Goal: Information Seeking & Learning: Compare options

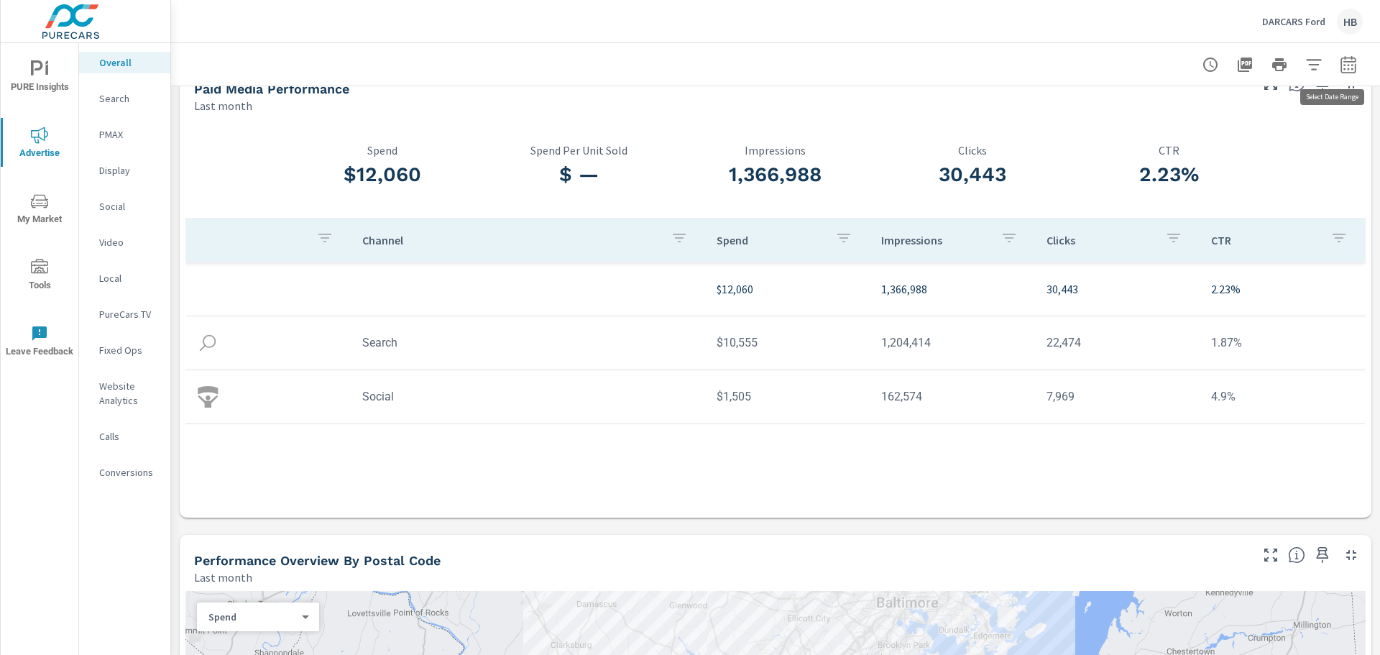
click at [1340, 60] on icon "button" at bounding box center [1348, 64] width 17 height 17
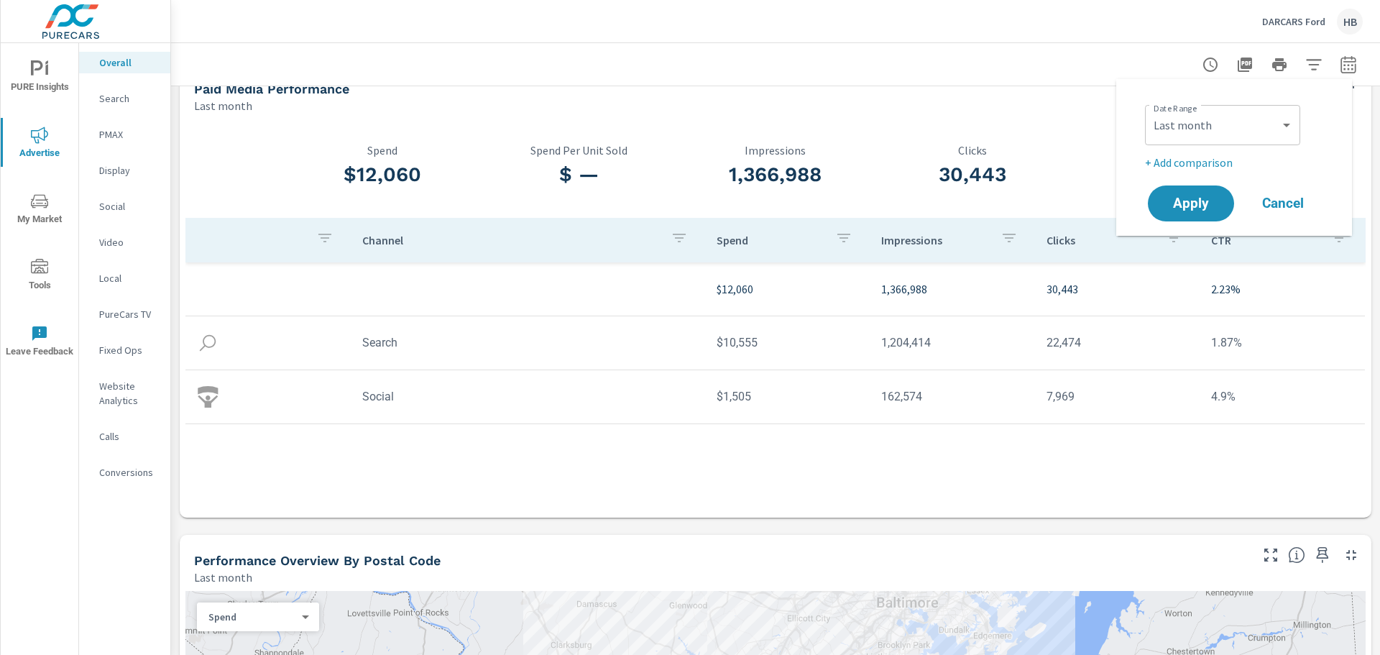
scroll to position [48, 0]
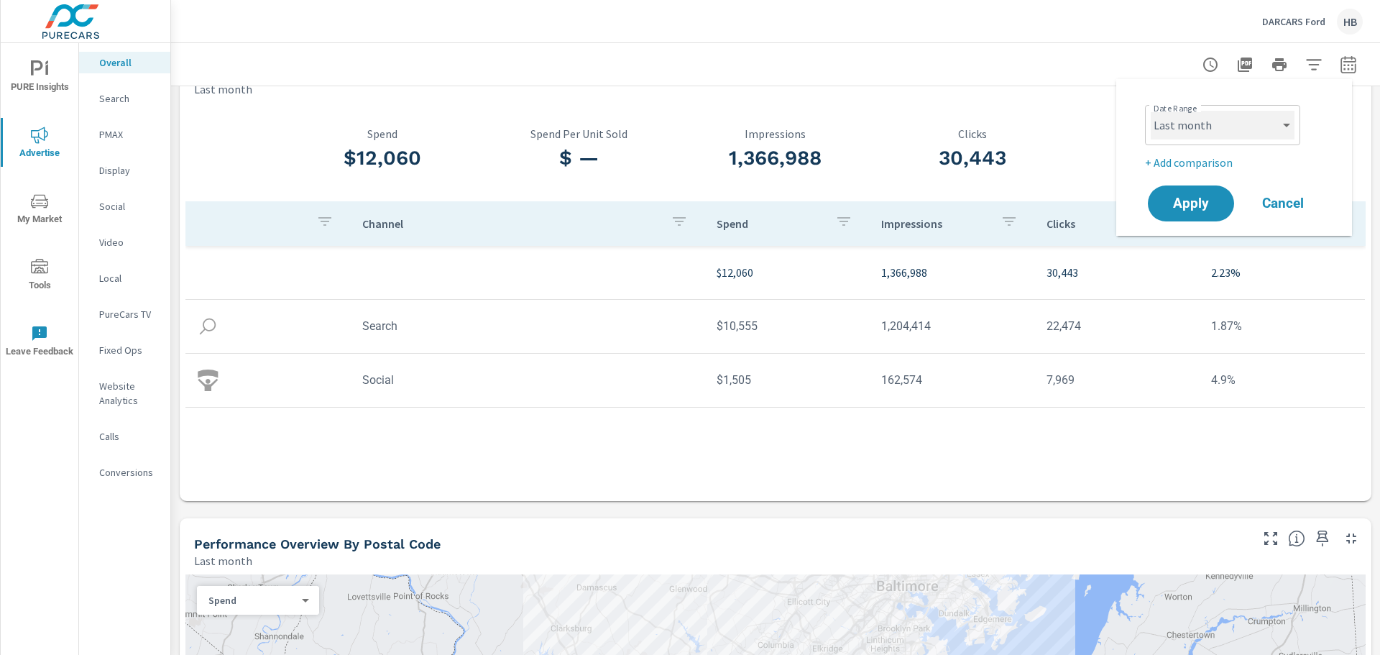
click at [1265, 124] on select "Custom [DATE] Last week Last 7 days Last 14 days Last 30 days Last 45 days Last…" at bounding box center [1223, 125] width 144 height 29
click at [1151, 111] on select "Custom [DATE] Last week Last 7 days Last 14 days Last 30 days Last 45 days Last…" at bounding box center [1223, 125] width 144 height 29
select select "Year to date"
click at [1202, 203] on span "Apply" at bounding box center [1190, 204] width 59 height 14
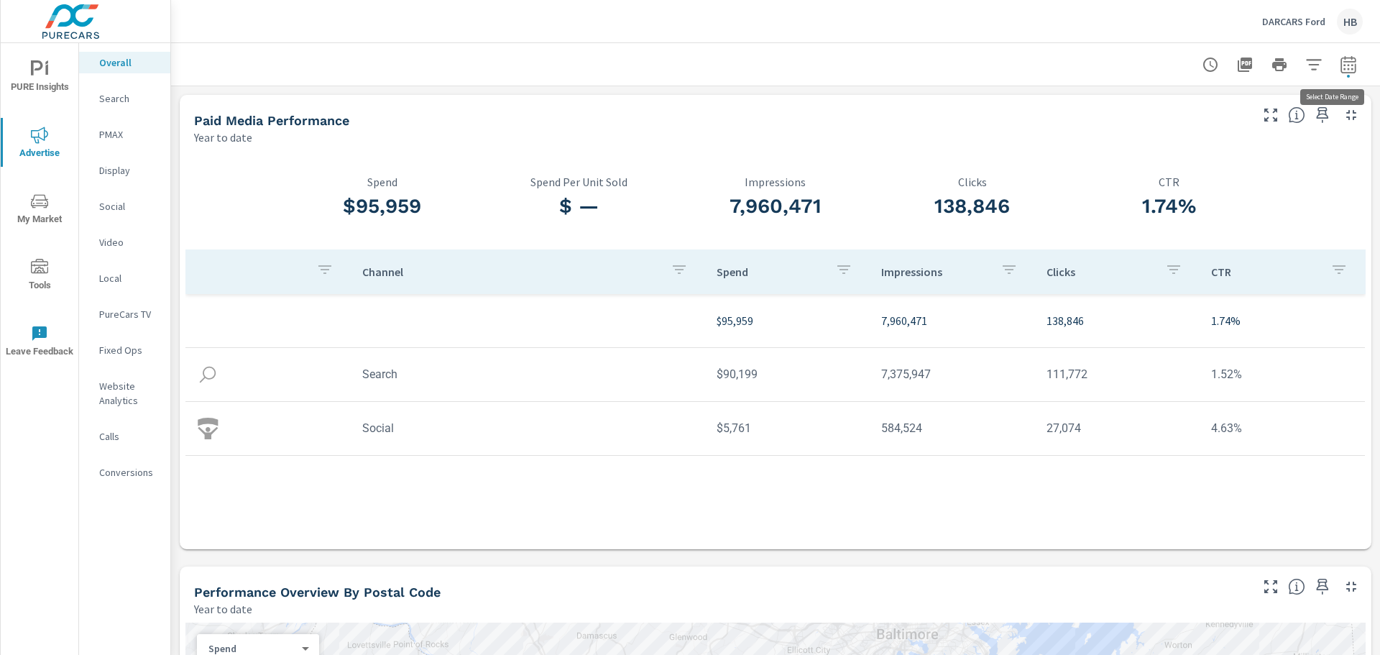
click at [1343, 65] on icon "button" at bounding box center [1347, 67] width 9 height 6
select select "Year to date"
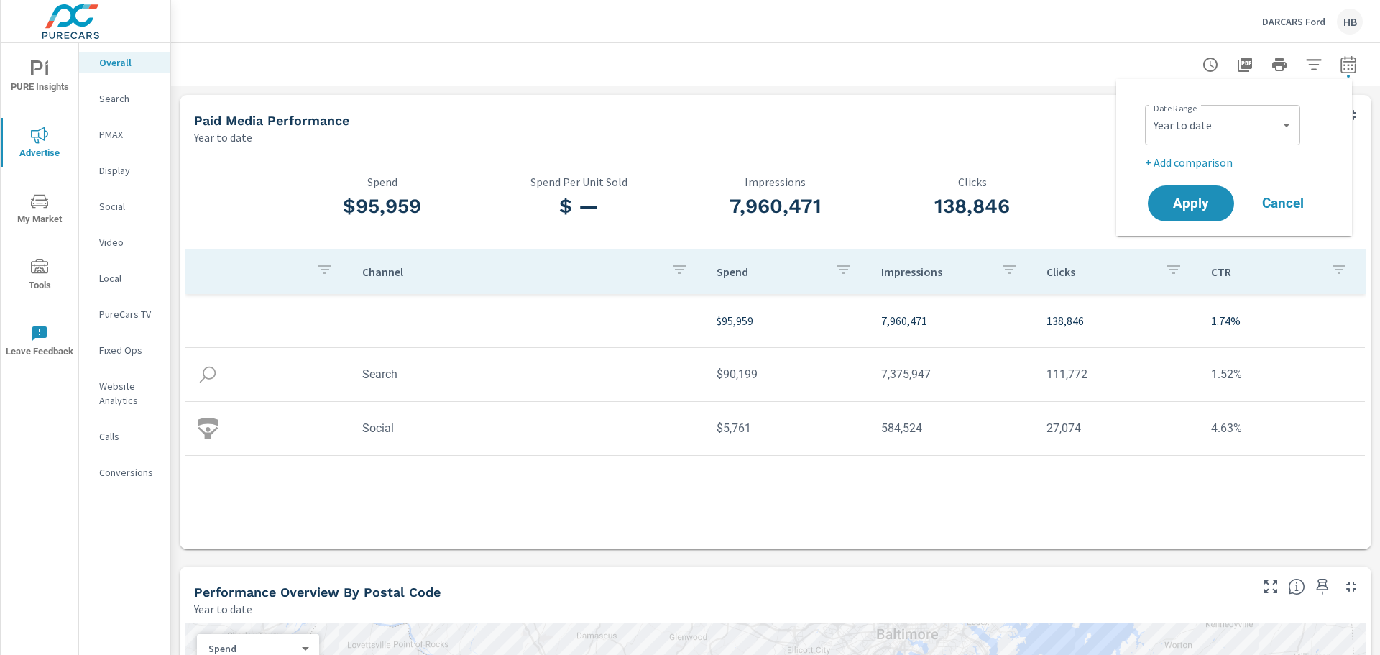
click at [1210, 164] on p "+ Add comparison" at bounding box center [1237, 162] width 184 height 17
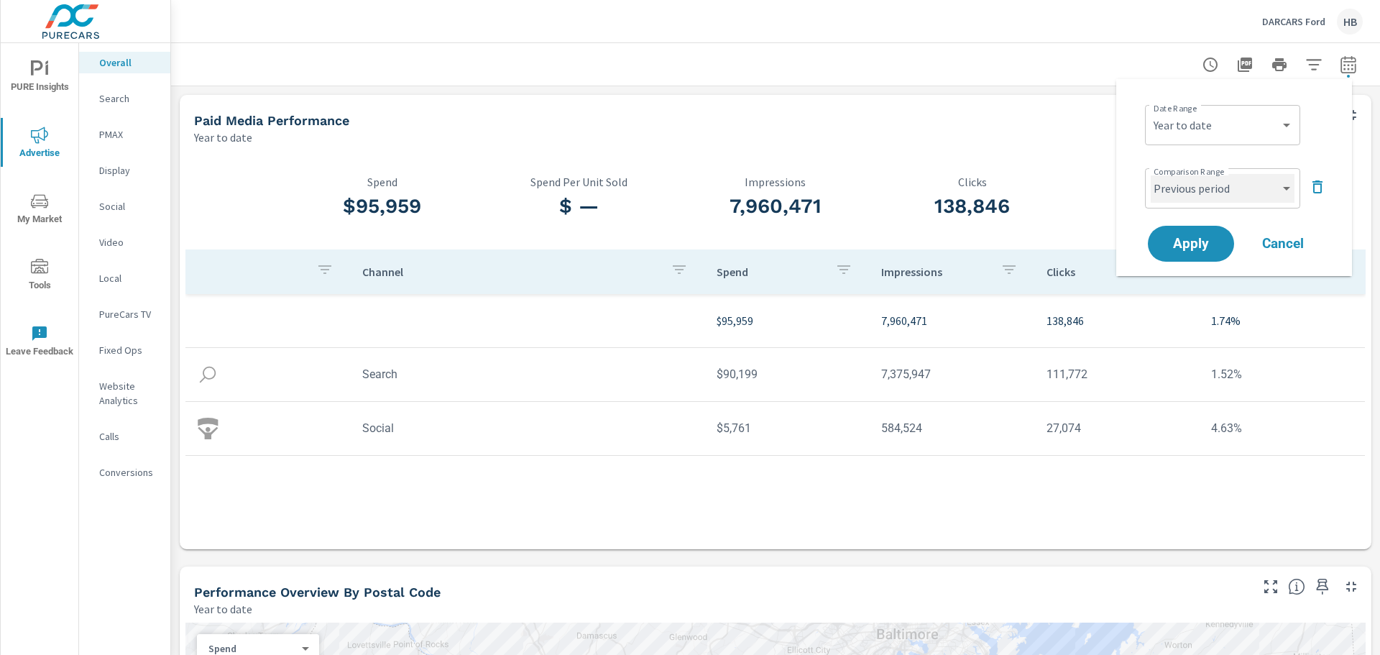
click at [1222, 191] on select "Custom Previous period Previous month Previous year" at bounding box center [1223, 188] width 144 height 29
click at [1151, 174] on select "Custom Previous period Previous month Previous year" at bounding box center [1223, 188] width 144 height 29
select select "Previous year"
click at [1214, 247] on span "Apply" at bounding box center [1190, 244] width 59 height 14
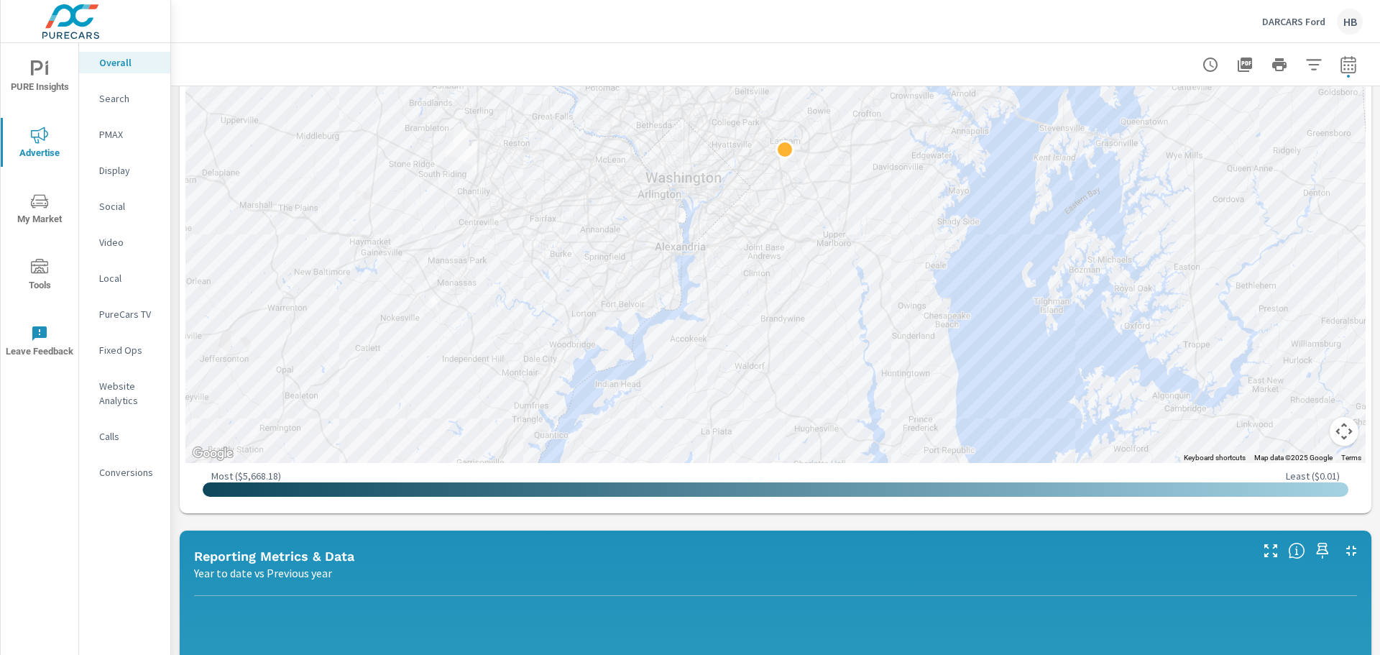
scroll to position [958, 0]
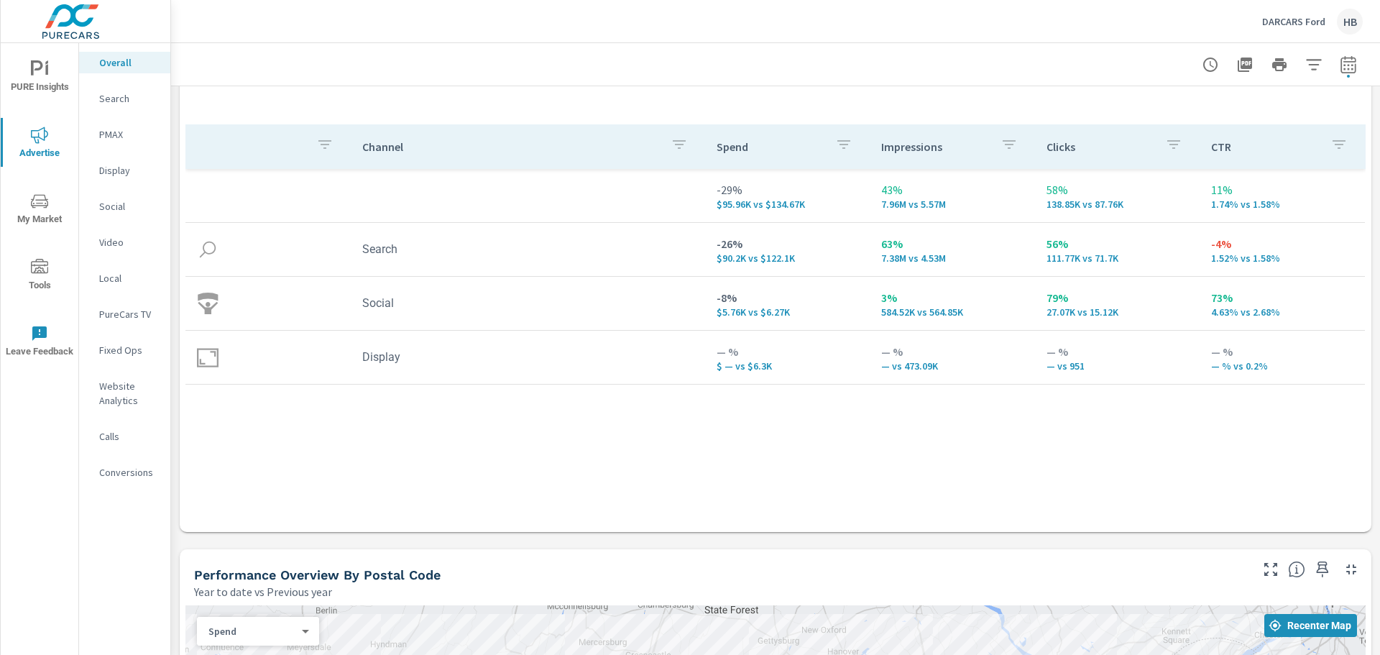
scroll to position [124, 0]
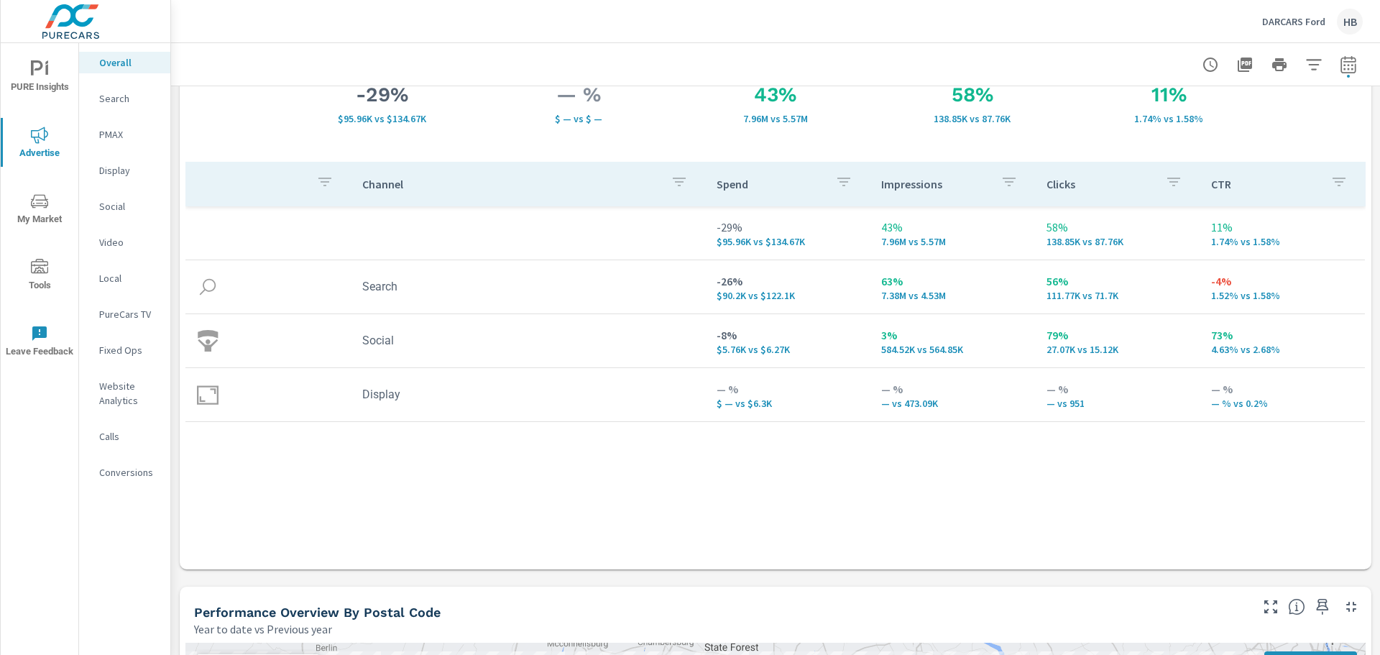
click at [1335, 178] on icon "button" at bounding box center [1338, 181] width 17 height 17
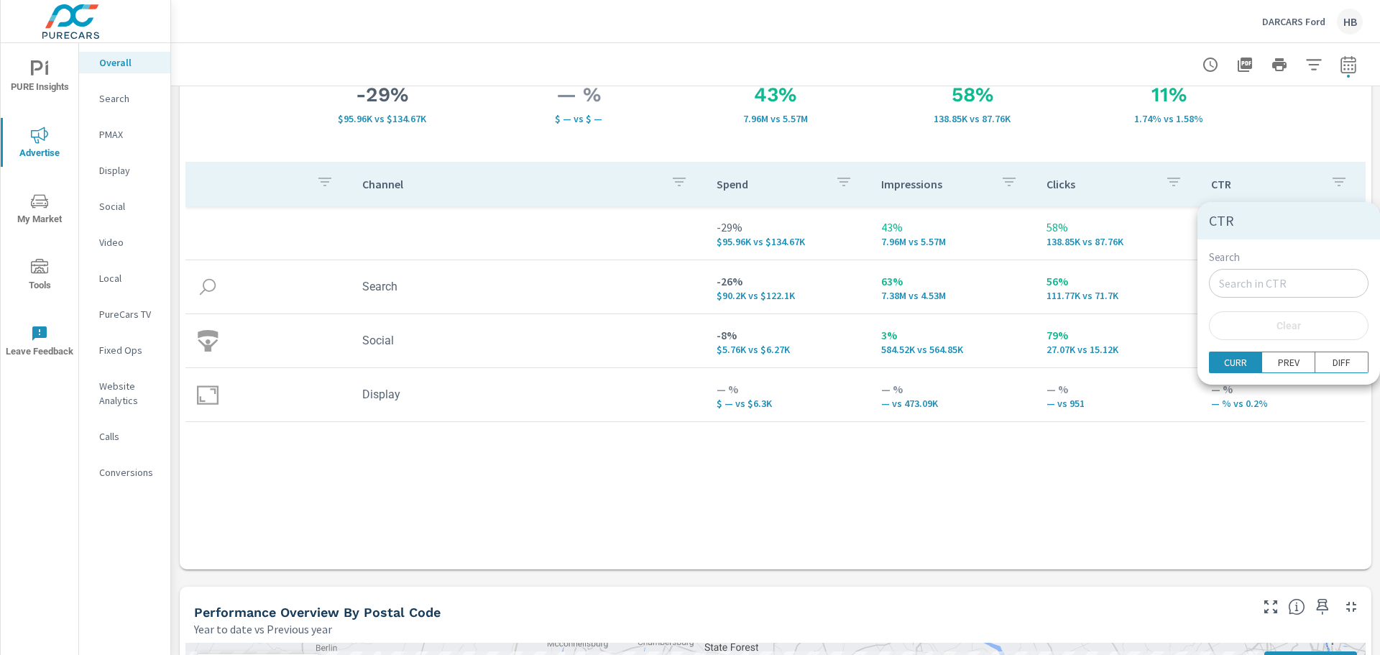
click at [1335, 178] on div at bounding box center [690, 327] width 1380 height 655
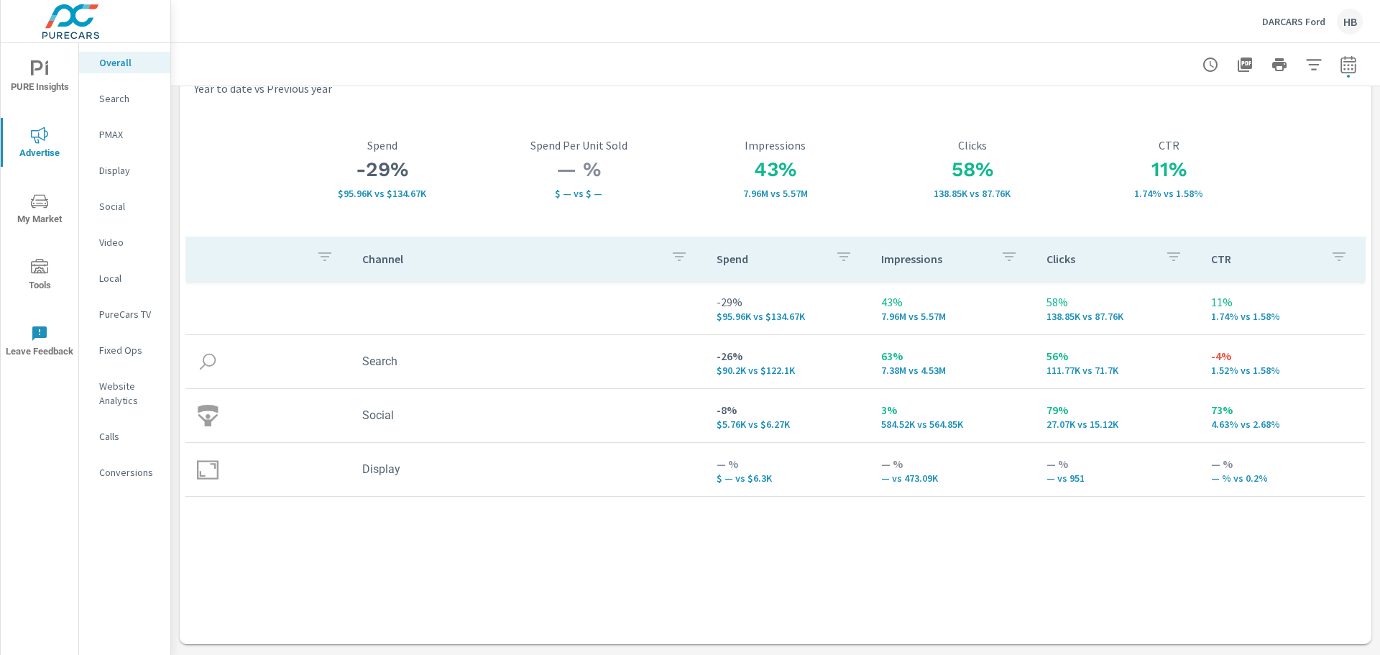
scroll to position [0, 0]
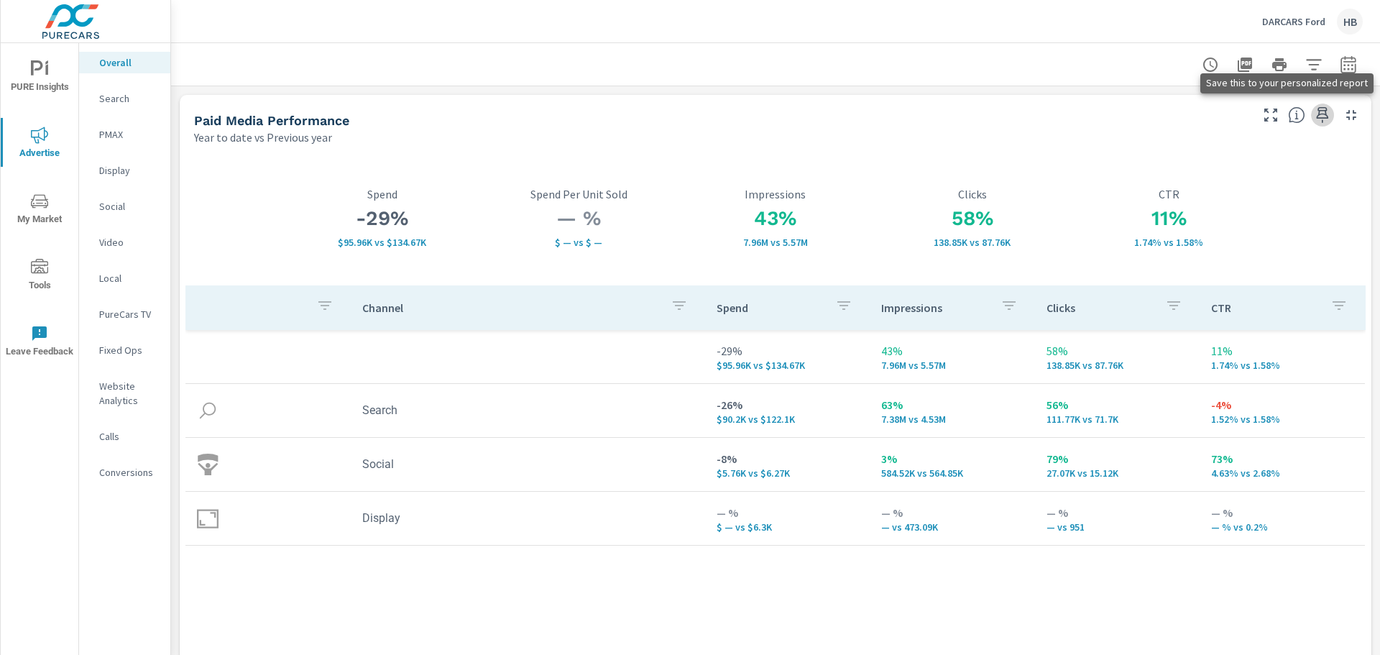
click at [1317, 111] on icon "button" at bounding box center [1323, 115] width 12 height 16
click at [138, 469] on p "Conversions" at bounding box center [129, 472] width 60 height 14
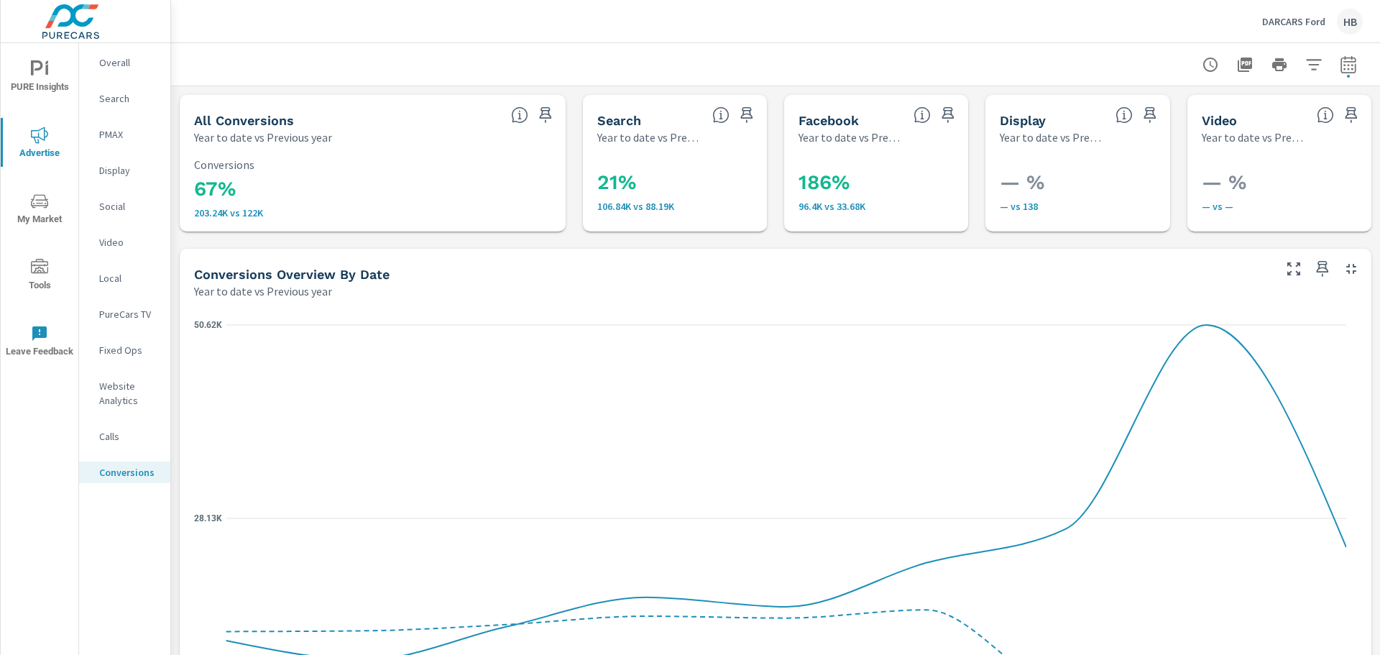
click at [1307, 17] on p "DARCARS Ford" at bounding box center [1293, 21] width 63 height 13
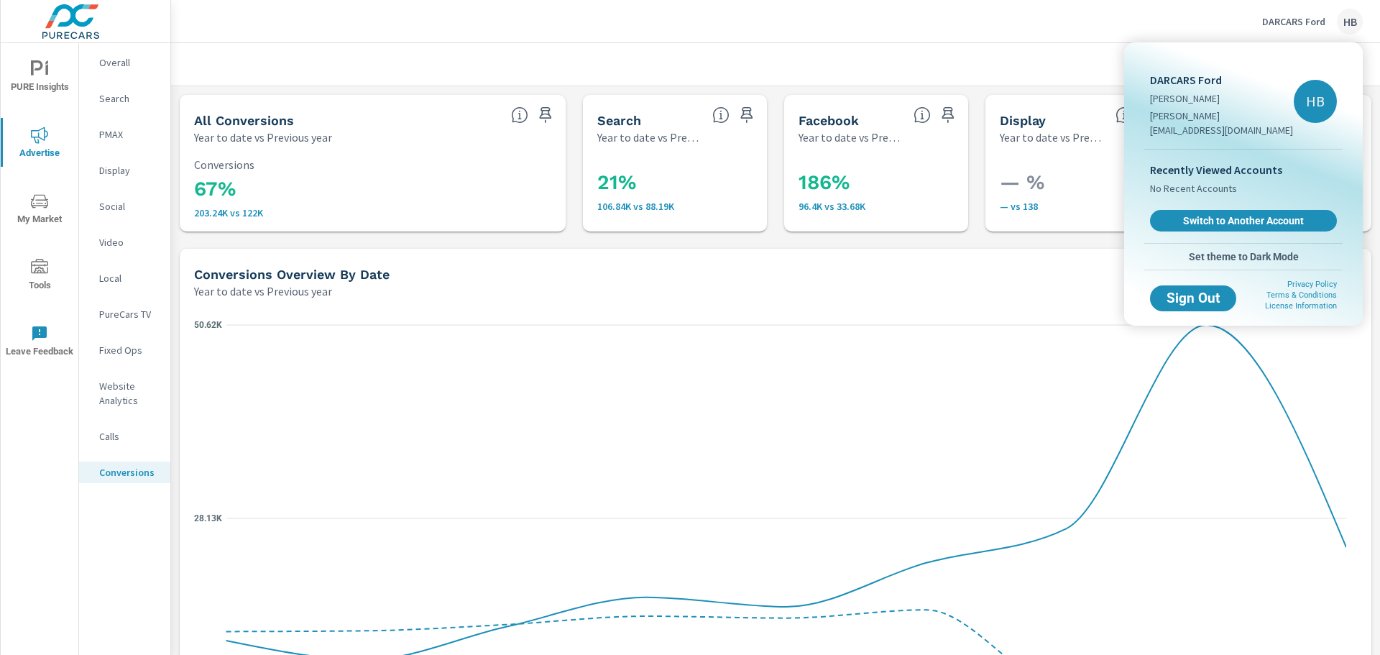
click at [832, 14] on div at bounding box center [690, 327] width 1380 height 655
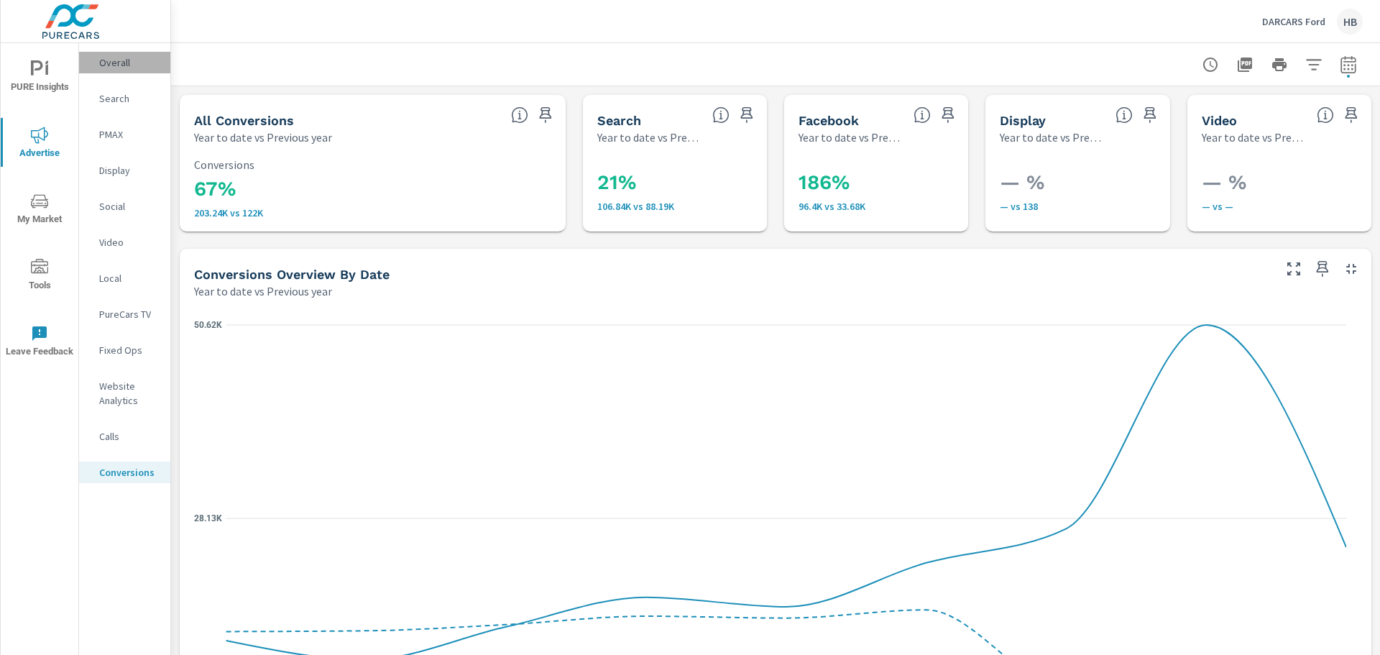
click at [121, 60] on p "Overall" at bounding box center [129, 62] width 60 height 14
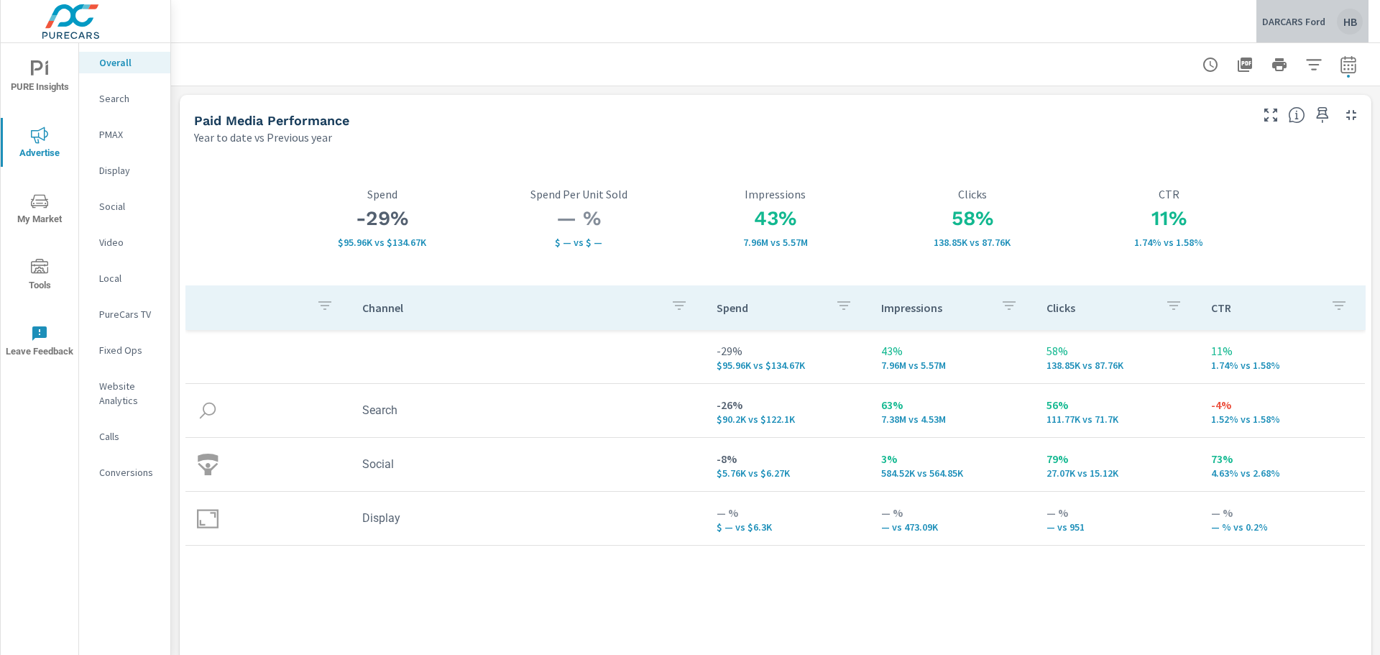
click at [1305, 25] on p "DARCARS Ford" at bounding box center [1293, 21] width 63 height 13
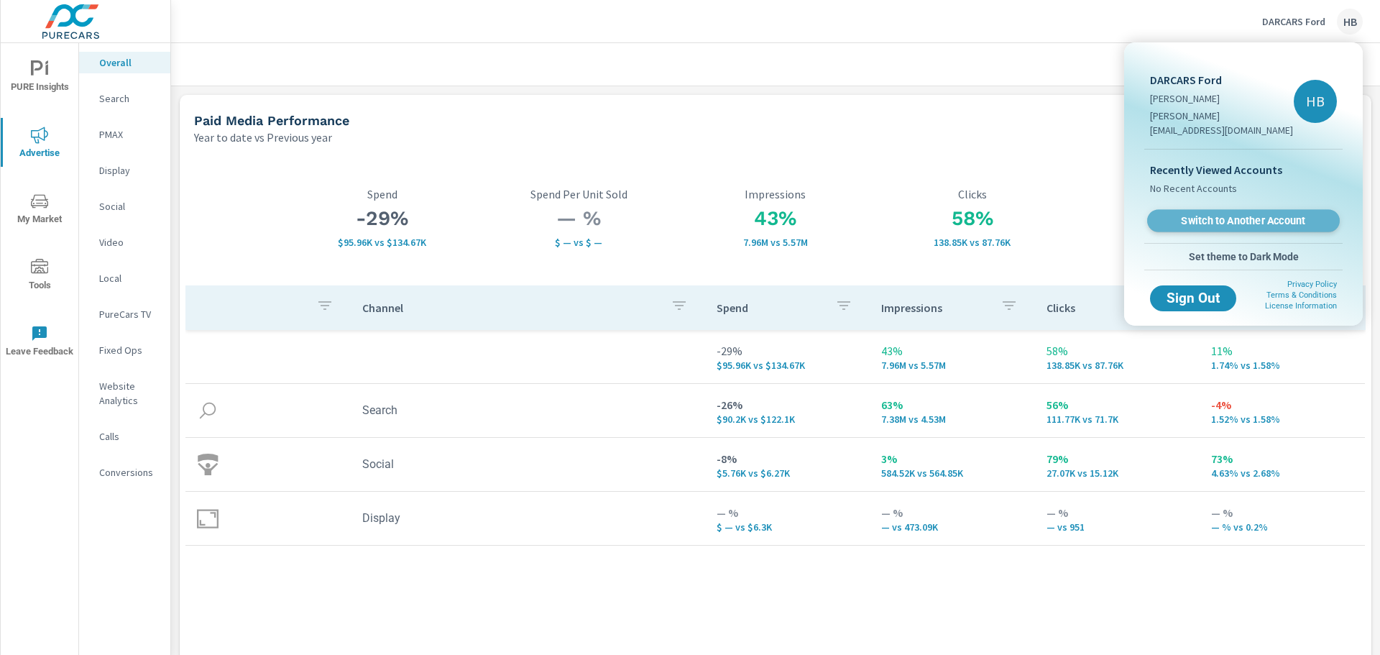
click at [1252, 214] on span "Switch to Another Account" at bounding box center [1243, 221] width 176 height 14
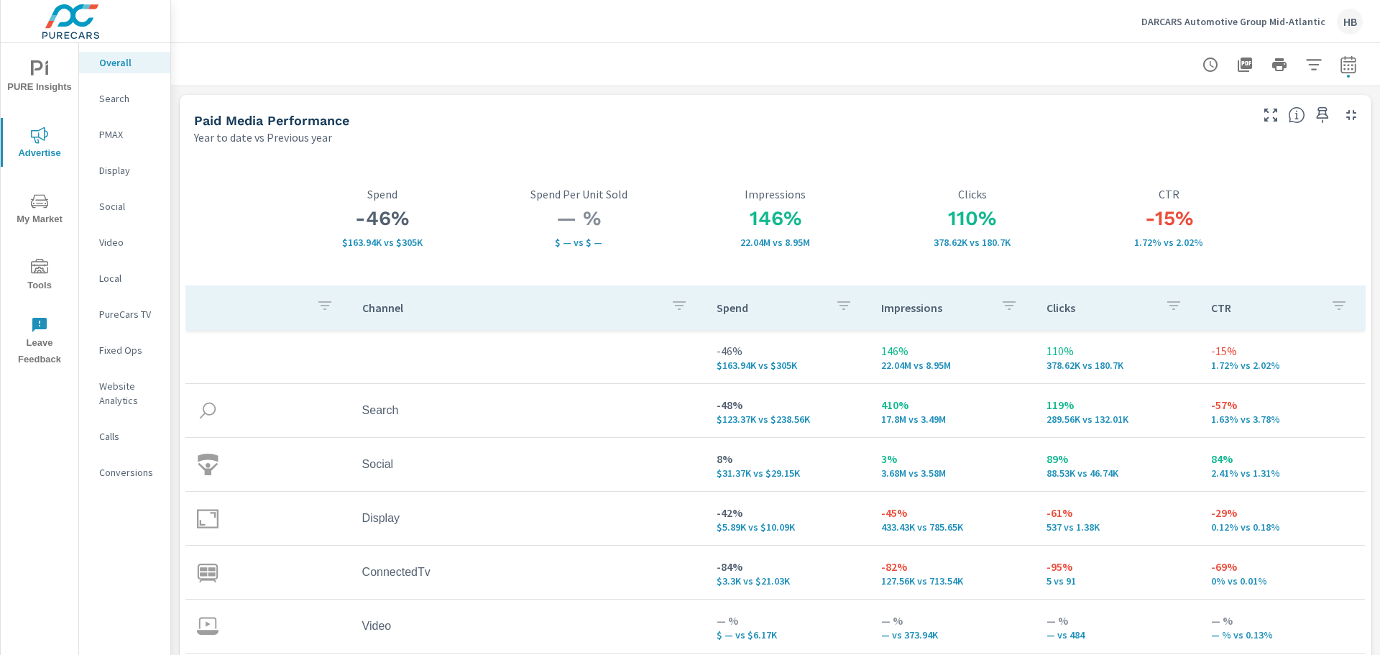
click at [1186, 21] on p "DARCARS Automotive Group Mid-Atlantic" at bounding box center [1233, 21] width 184 height 13
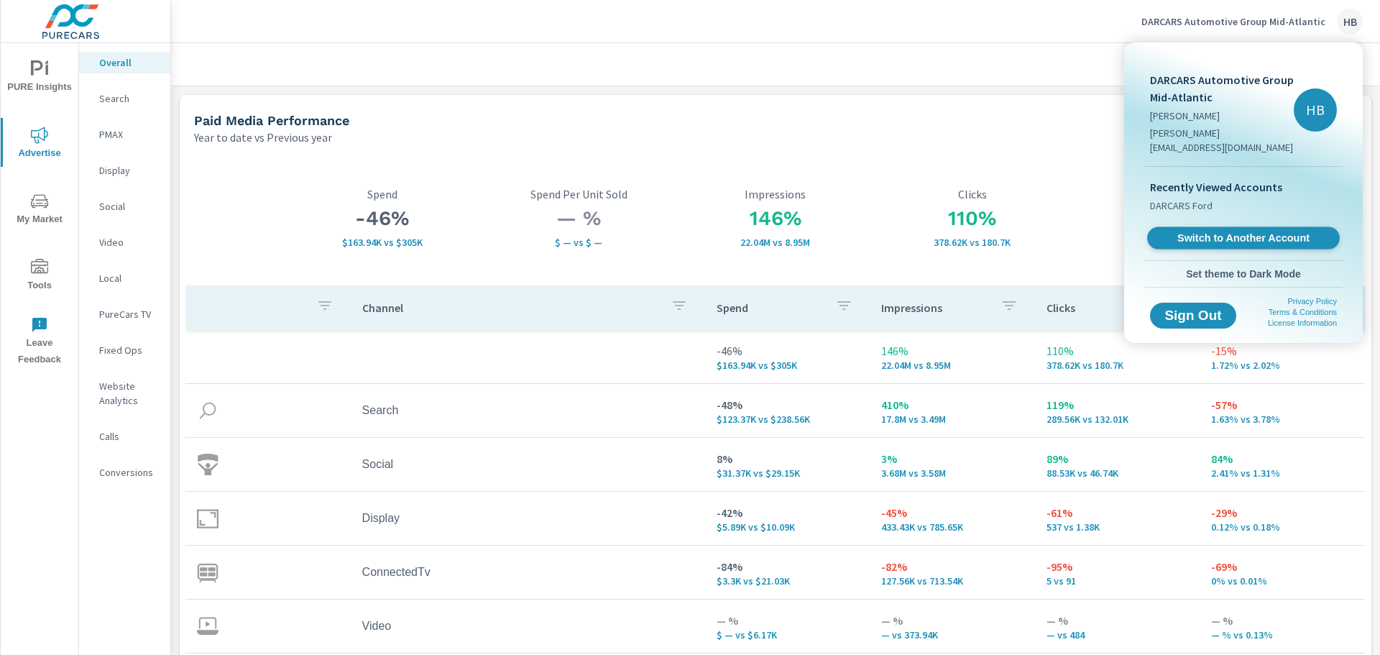
click at [1230, 231] on span "Switch to Another Account" at bounding box center [1243, 238] width 176 height 14
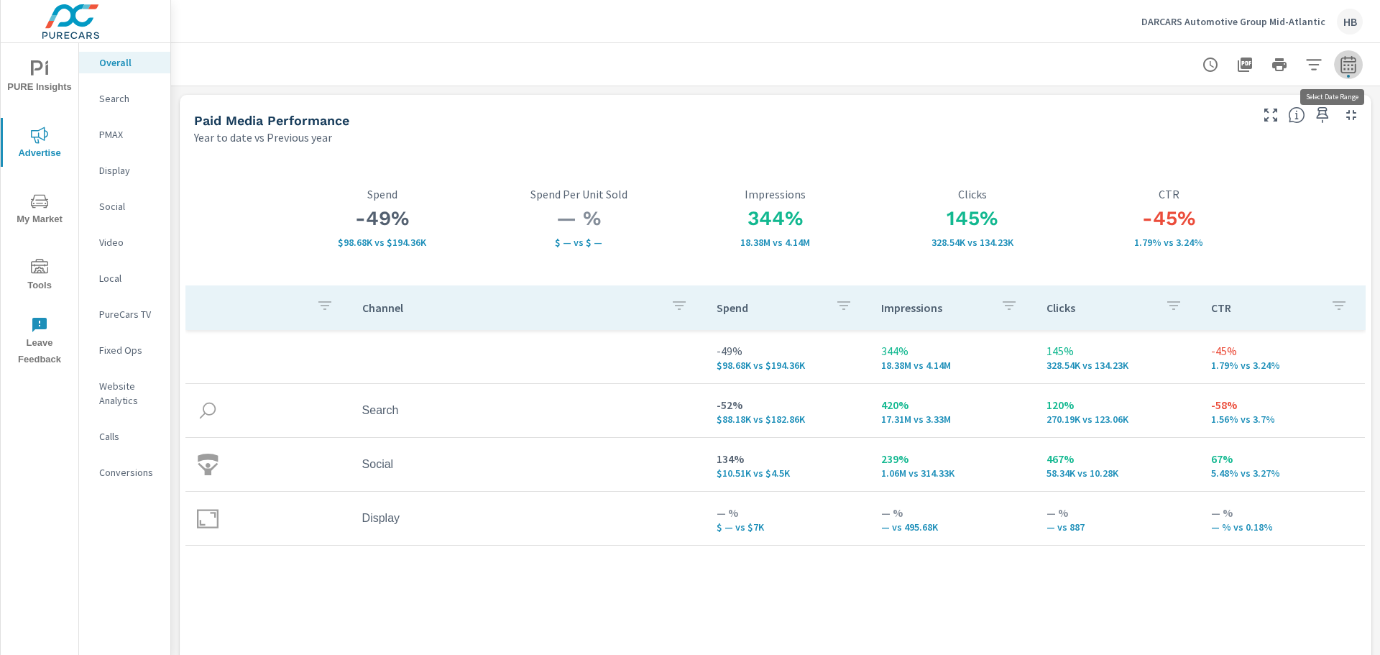
click at [1340, 67] on icon "button" at bounding box center [1348, 64] width 17 height 17
select select "Year to date"
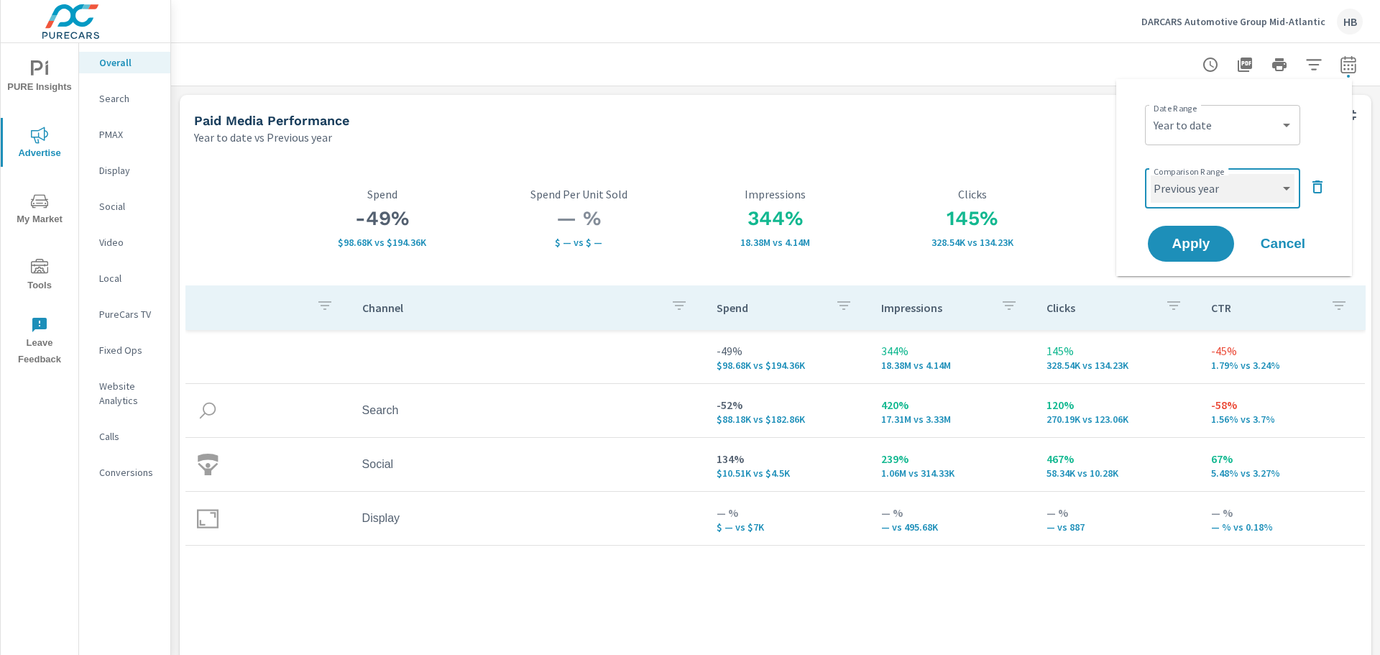
click at [1202, 195] on select "Custom Previous period Previous month Previous year" at bounding box center [1223, 188] width 144 height 29
click at [1151, 174] on select "Custom Previous period Previous month Previous year" at bounding box center [1223, 188] width 144 height 29
select select "Previous period"
click at [1220, 249] on span "Apply" at bounding box center [1190, 244] width 59 height 14
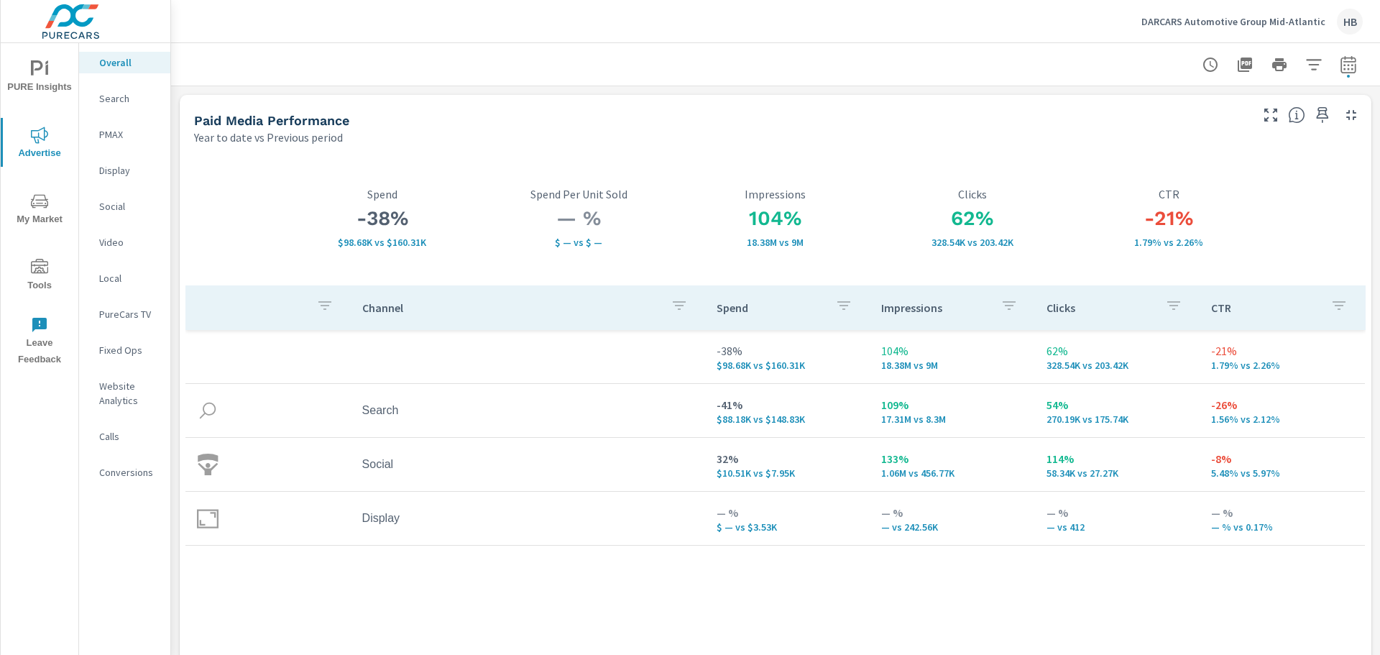
click at [42, 72] on icon "nav menu" at bounding box center [39, 68] width 17 height 17
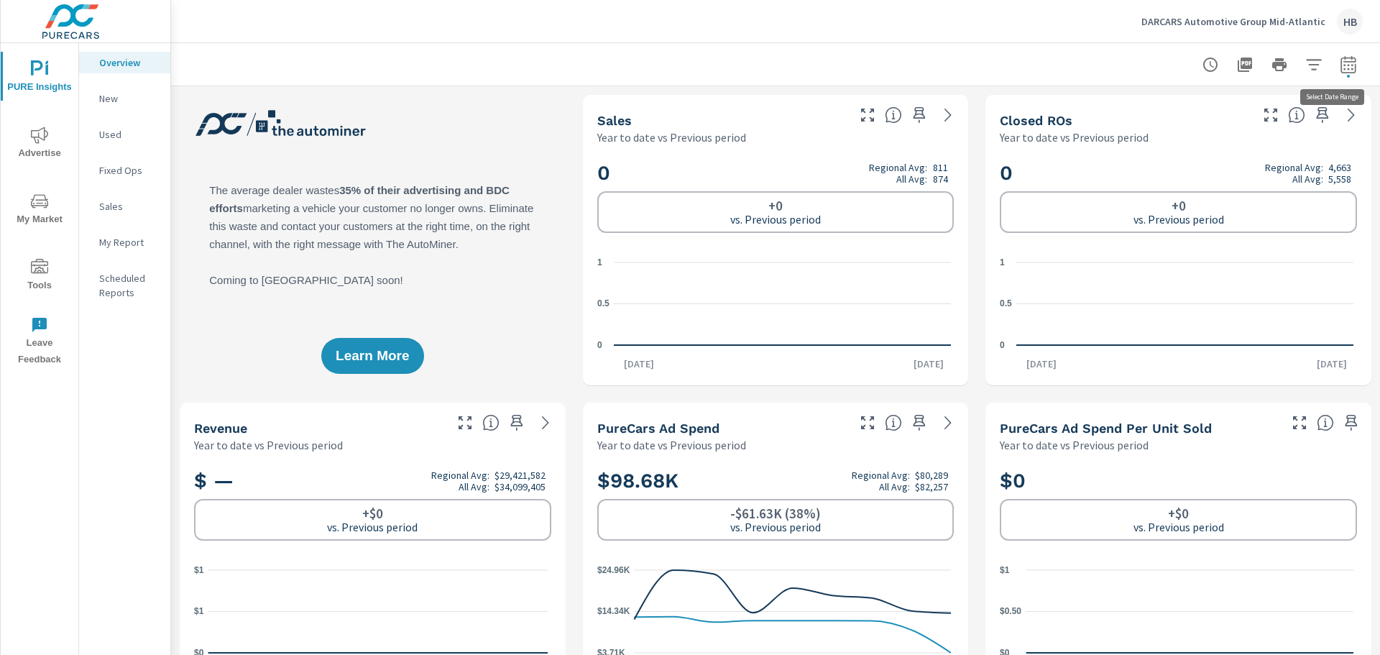
click at [1344, 64] on icon "button" at bounding box center [1347, 63] width 15 height 17
select select "Year to date"
select select "Previous period"
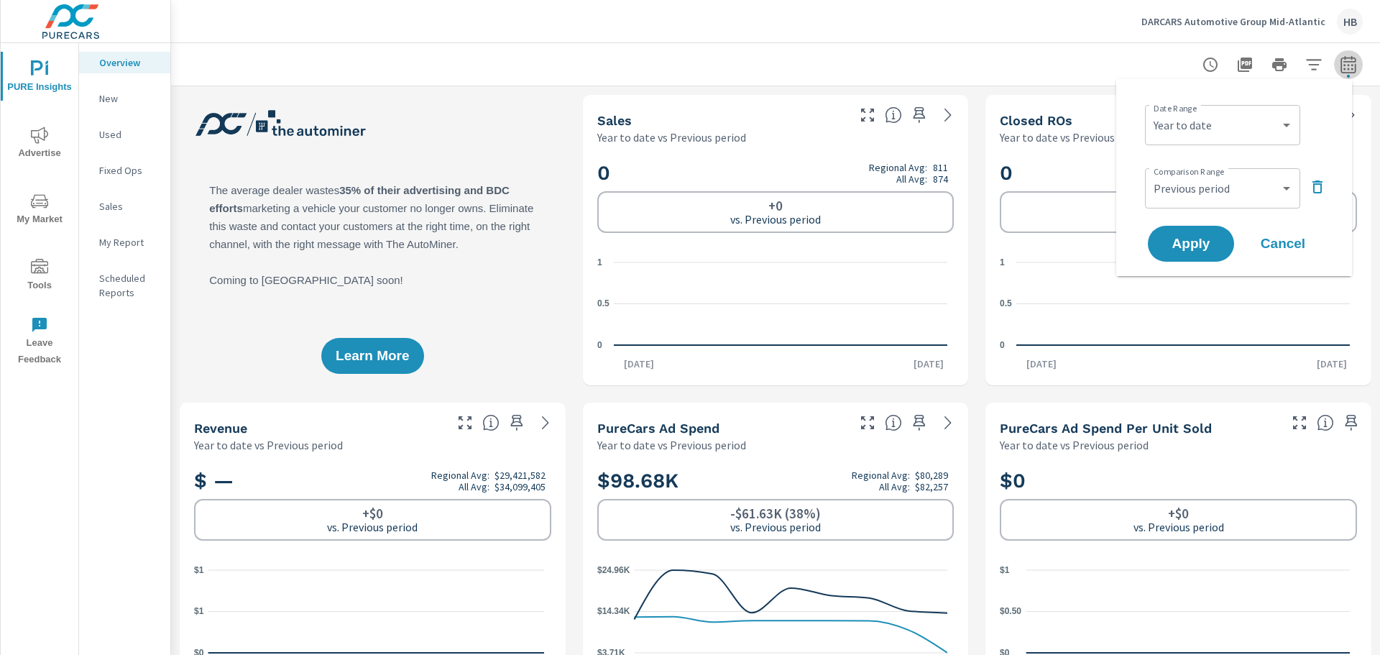
click at [1344, 65] on icon "button" at bounding box center [1347, 63] width 15 height 17
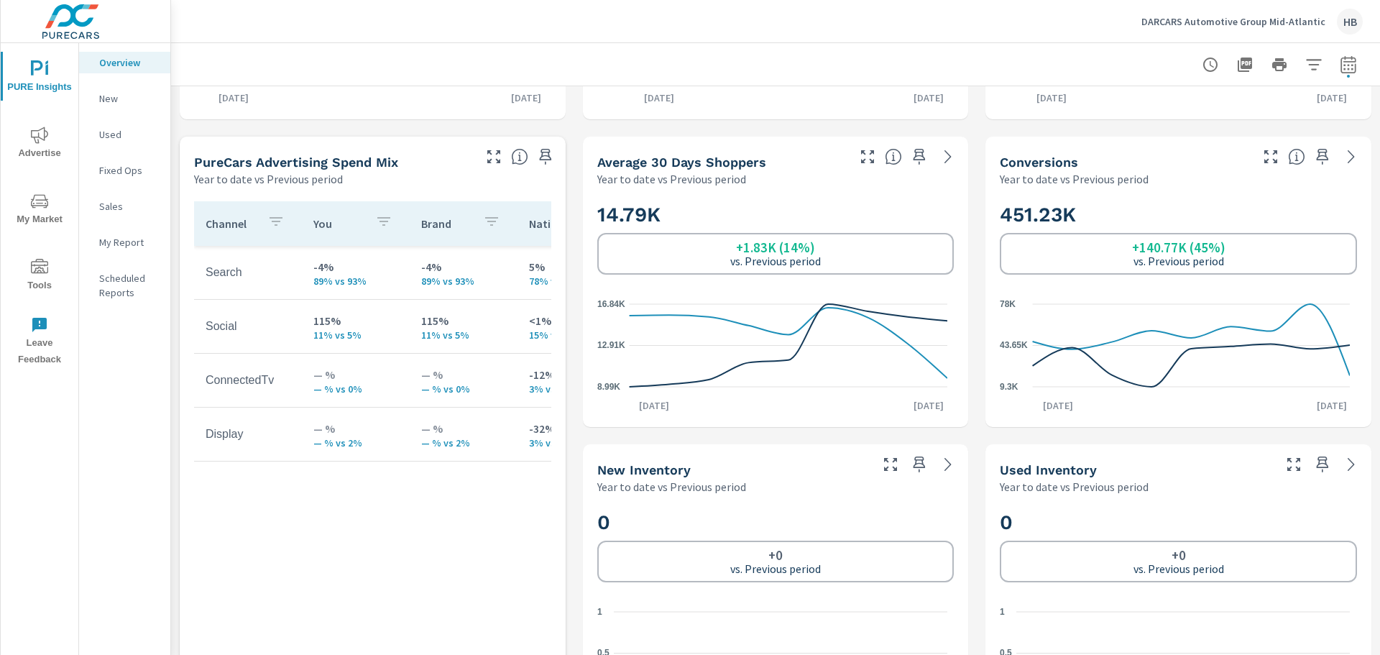
scroll to position [575, 0]
click at [32, 148] on span "Advertise" at bounding box center [39, 143] width 69 height 35
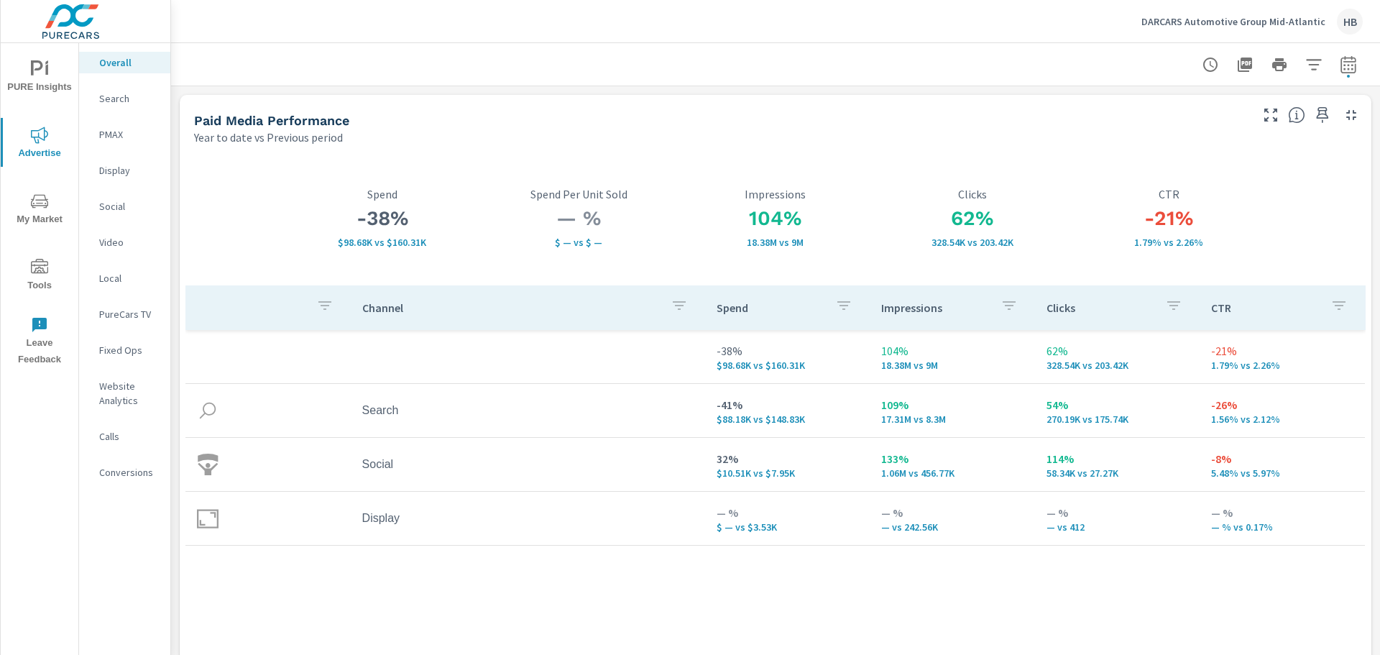
click at [42, 200] on icon "nav menu" at bounding box center [39, 201] width 17 height 14
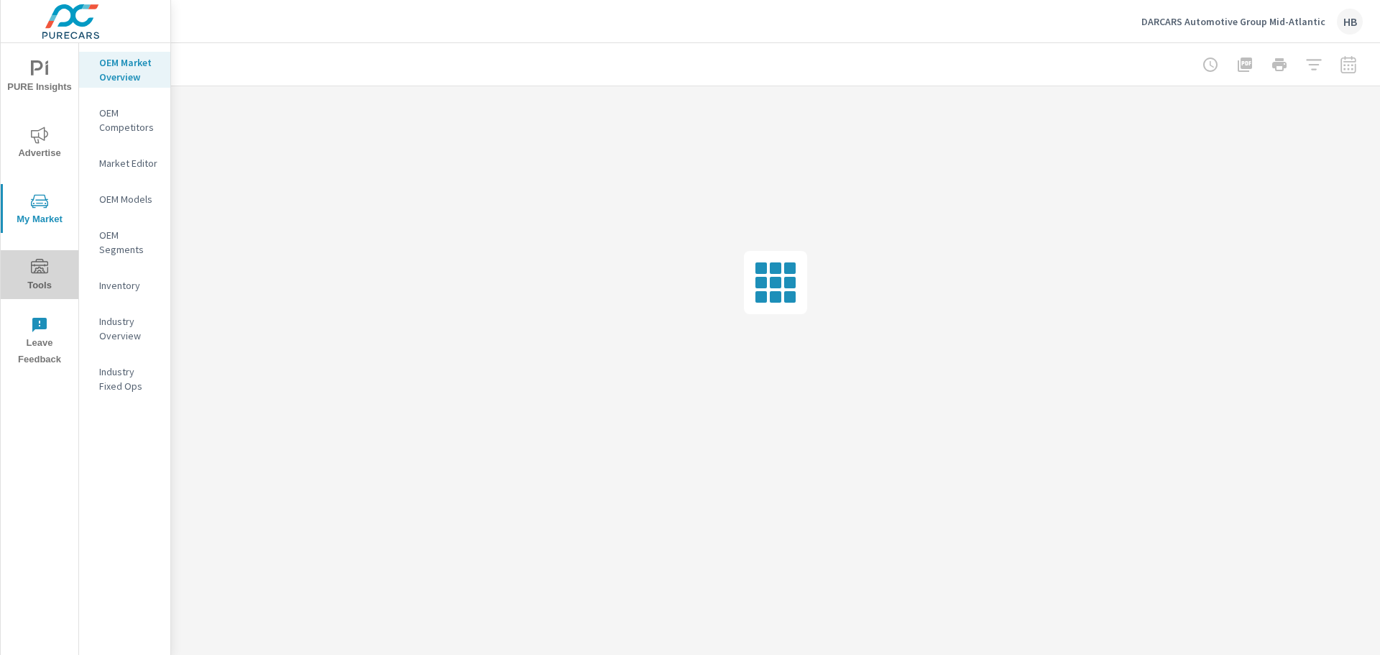
click at [28, 282] on span "Tools" at bounding box center [39, 276] width 69 height 35
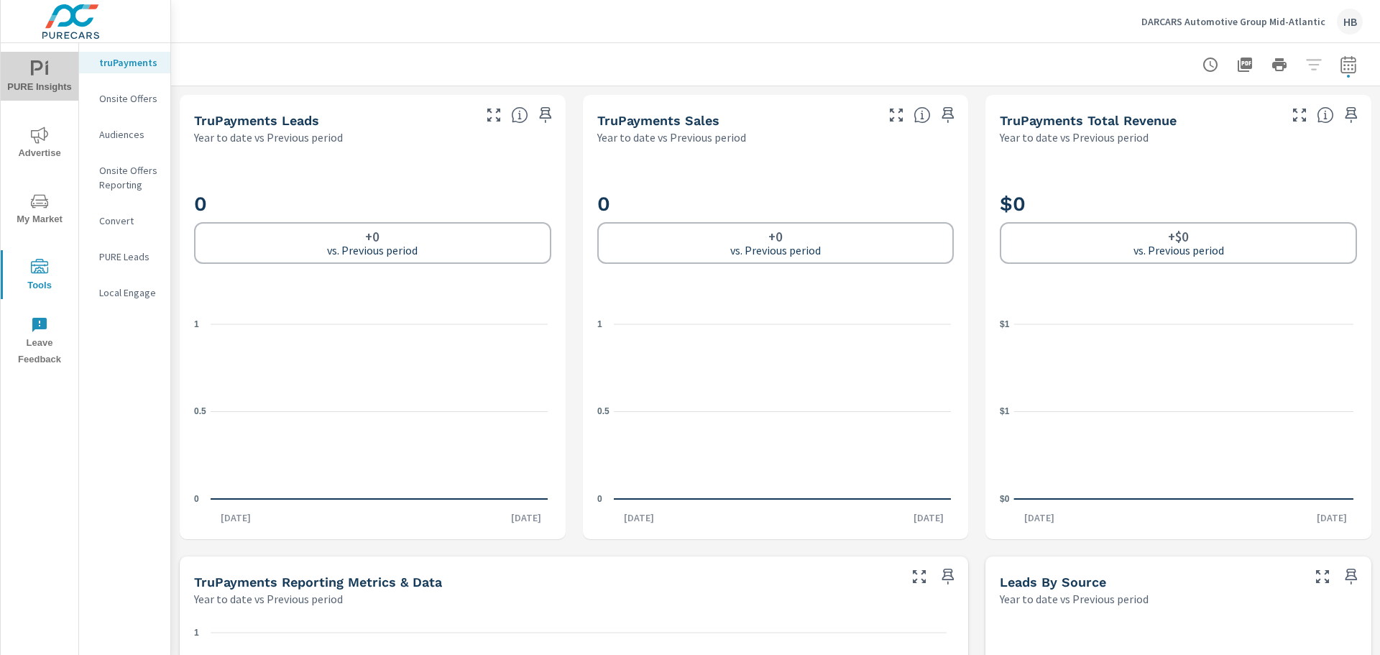
click at [37, 84] on span "PURE Insights" at bounding box center [39, 77] width 69 height 35
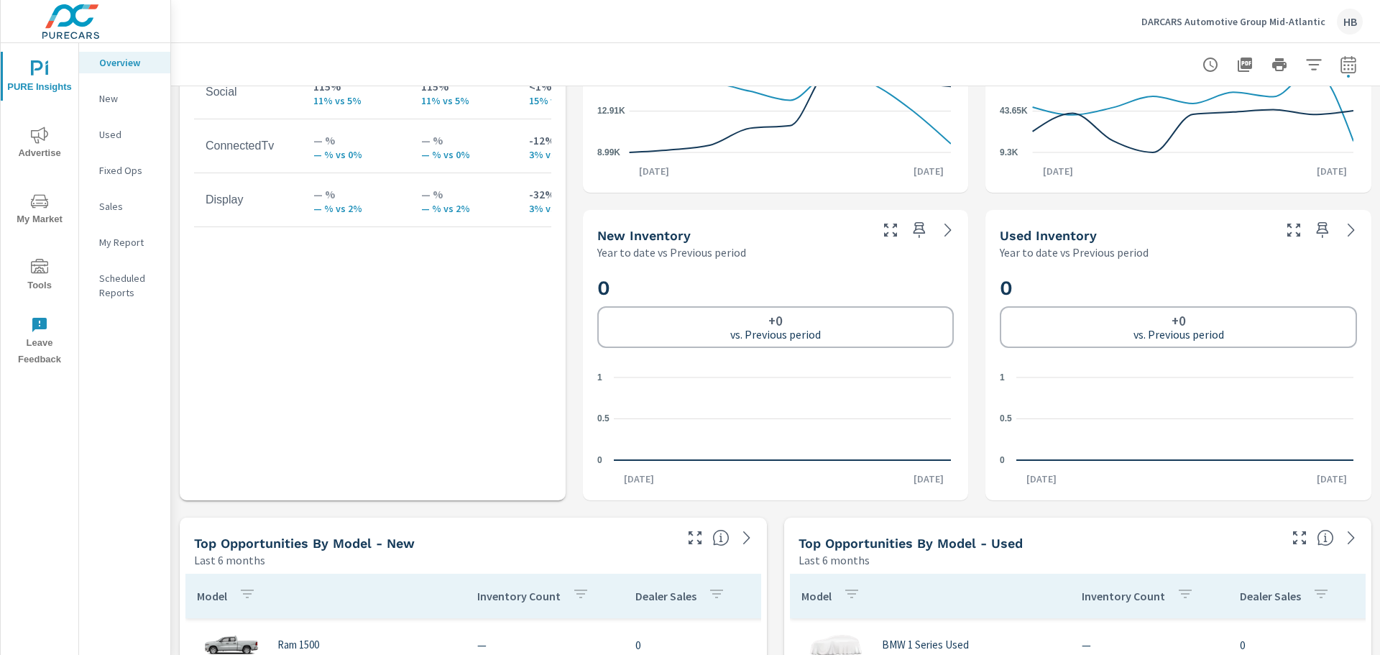
scroll to position [1192, 0]
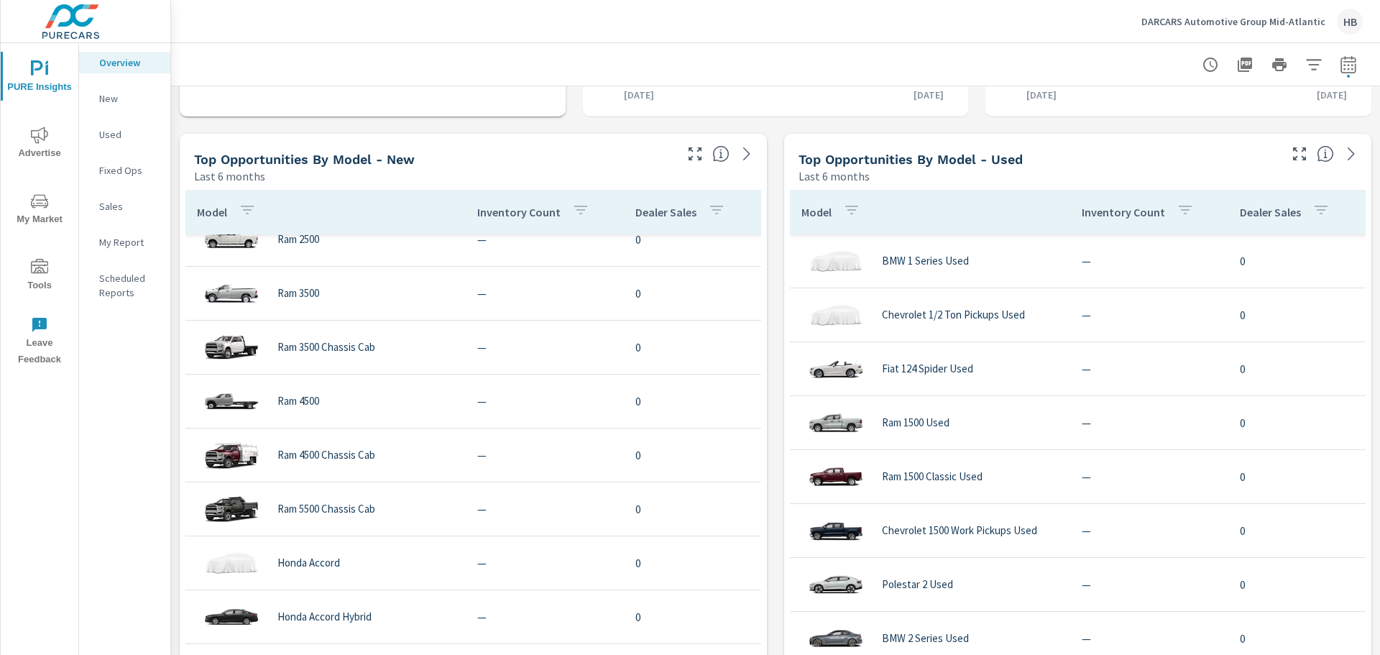
scroll to position [144, 0]
